Goal: Download file/media

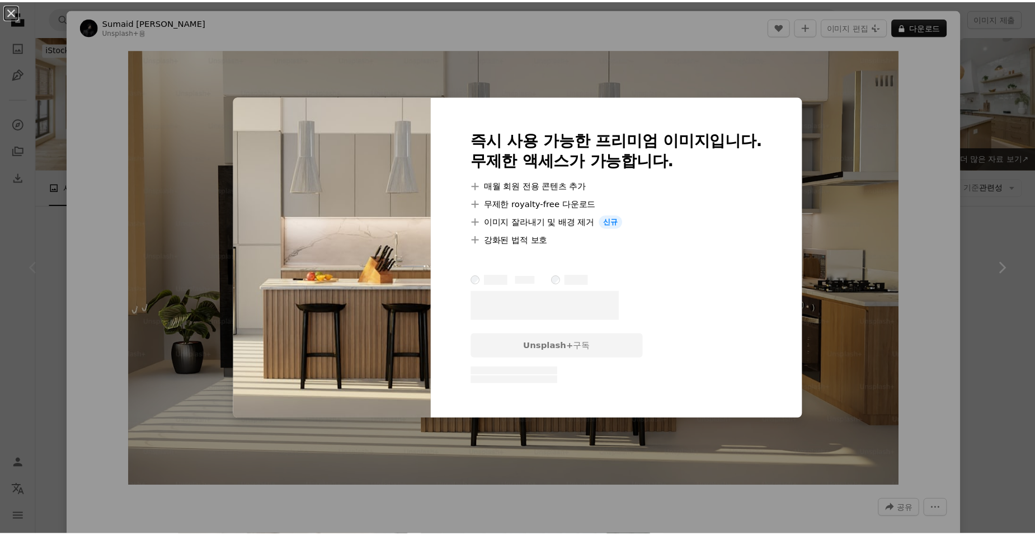
scroll to position [97, 0]
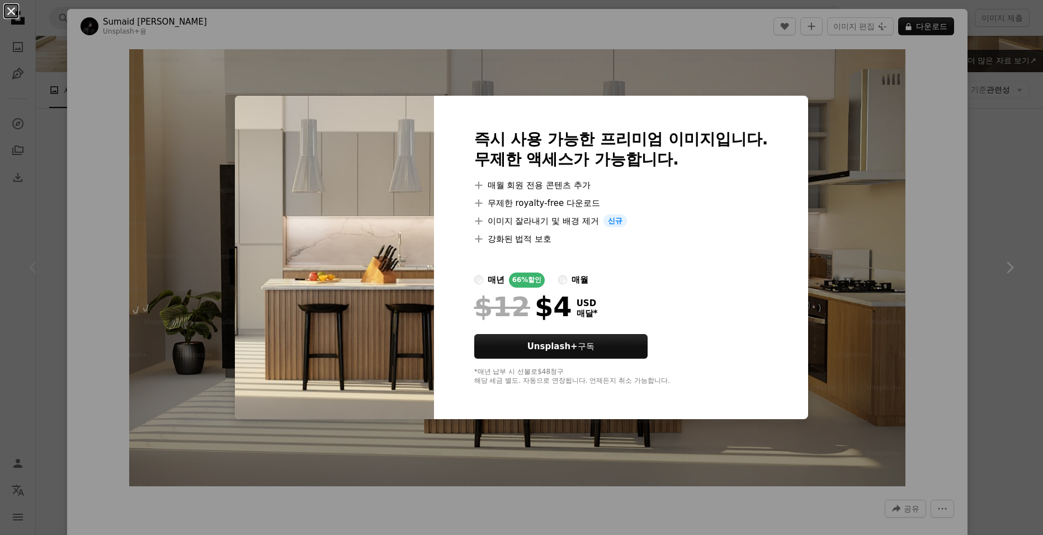
click at [8, 11] on button "An X shape" at bounding box center [10, 10] width 13 height 13
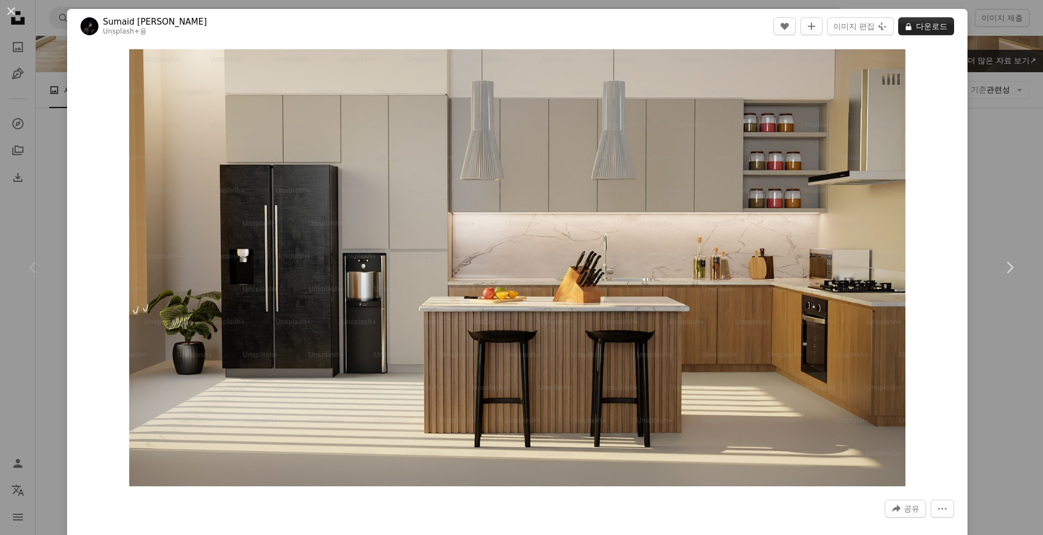
click at [931, 23] on button "A lock 다운로드" at bounding box center [926, 26] width 56 height 18
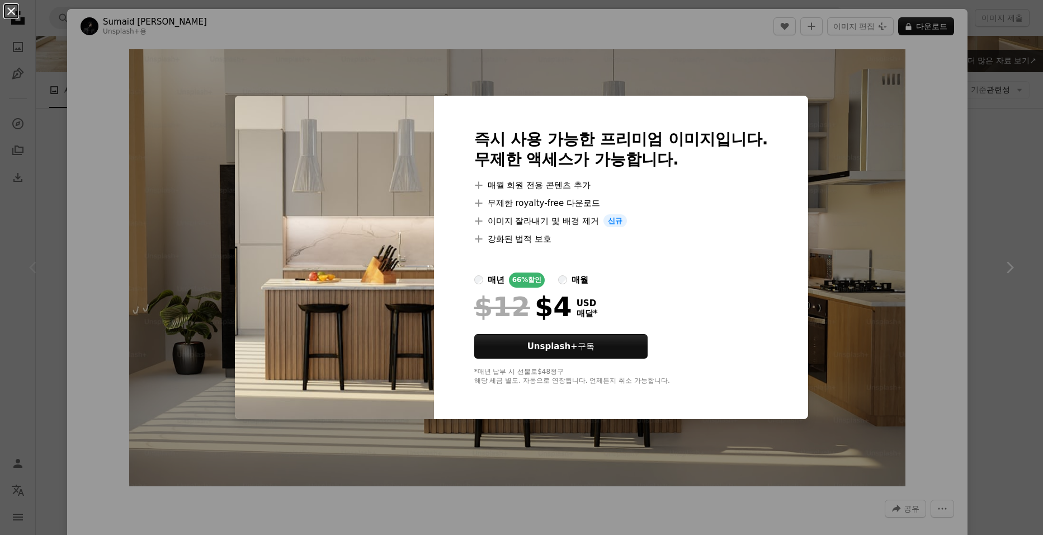
click at [11, 14] on button "An X shape" at bounding box center [10, 10] width 13 height 13
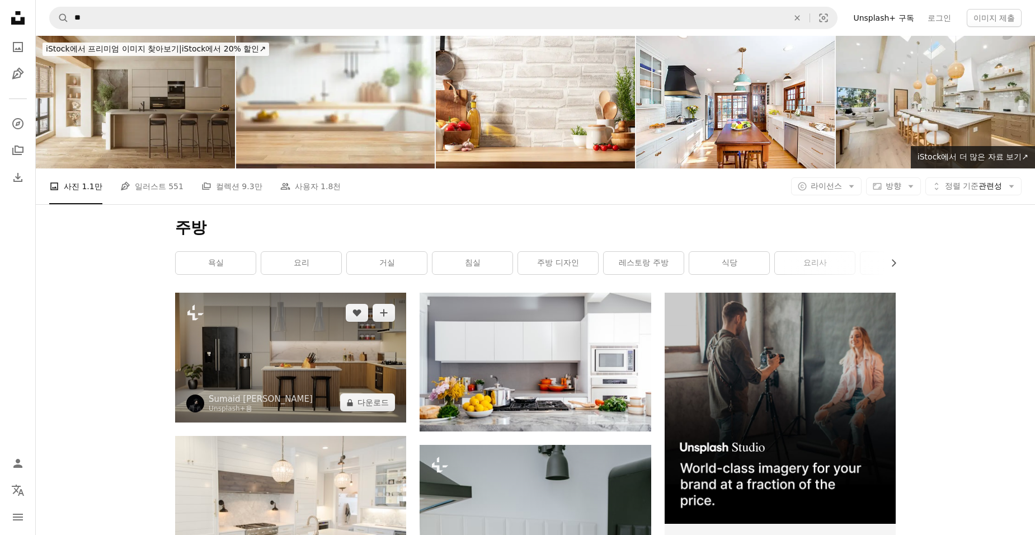
click at [378, 369] on img at bounding box center [290, 358] width 231 height 130
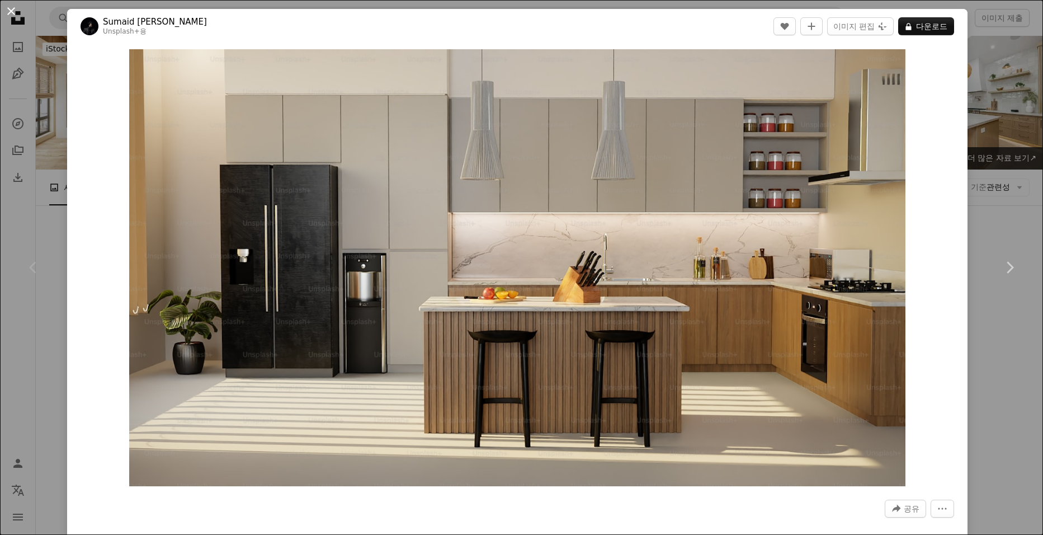
click at [7, 13] on button "An X shape" at bounding box center [10, 10] width 13 height 13
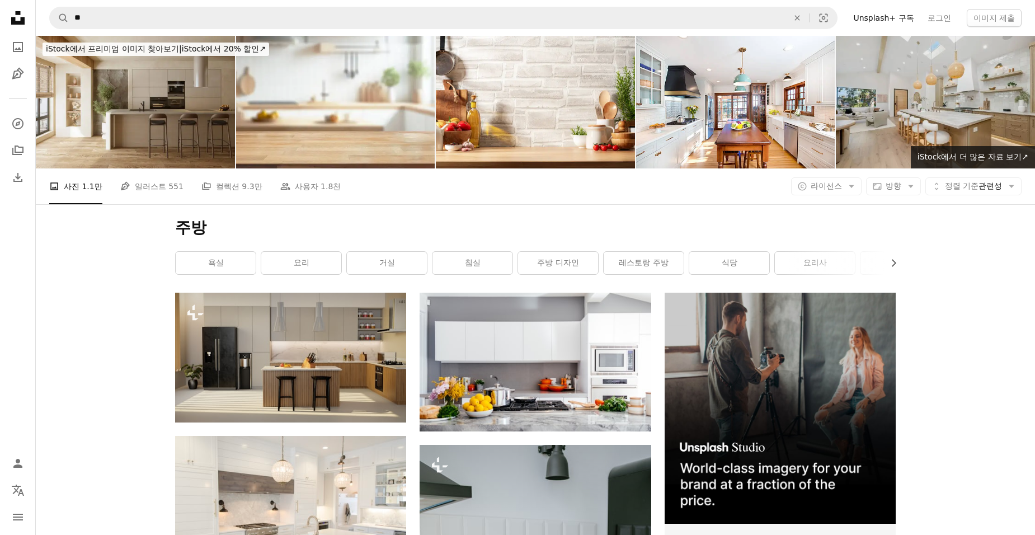
click at [952, 103] on img at bounding box center [935, 102] width 199 height 133
